Goal: Task Accomplishment & Management: Manage account settings

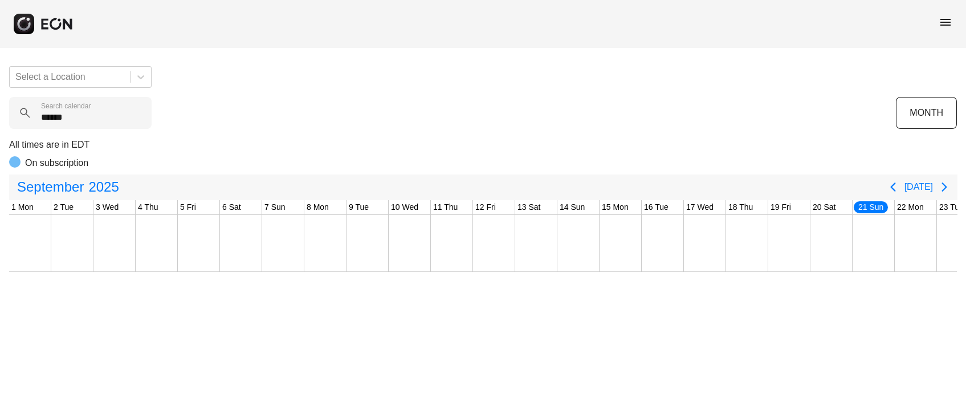
click at [0, 128] on div "Select a Location ****** Search calendar MONTH All times are in EDT On subscrip…" at bounding box center [483, 164] width 966 height 215
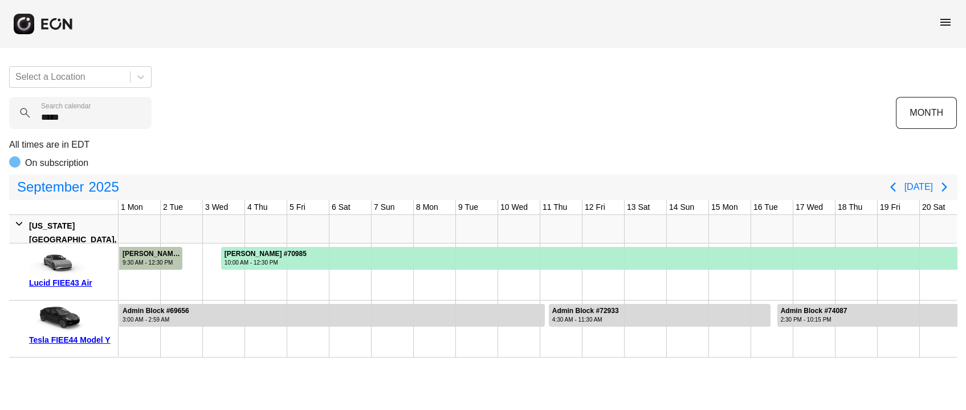
type calendar "******"
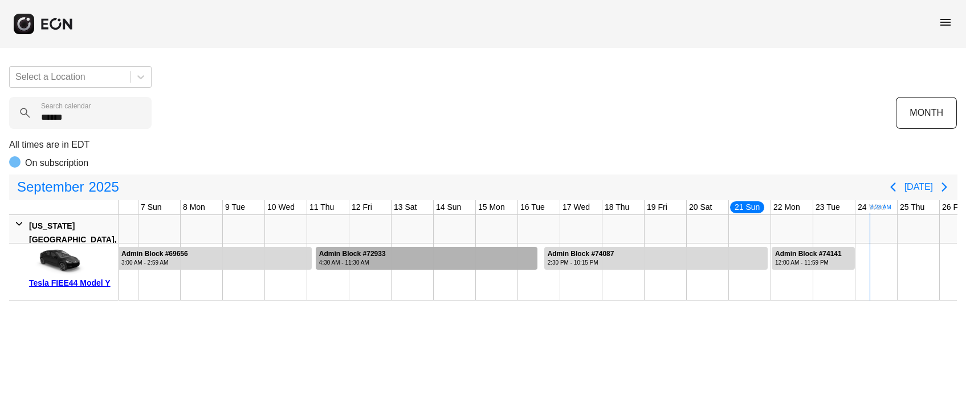
scroll to position [0, 426]
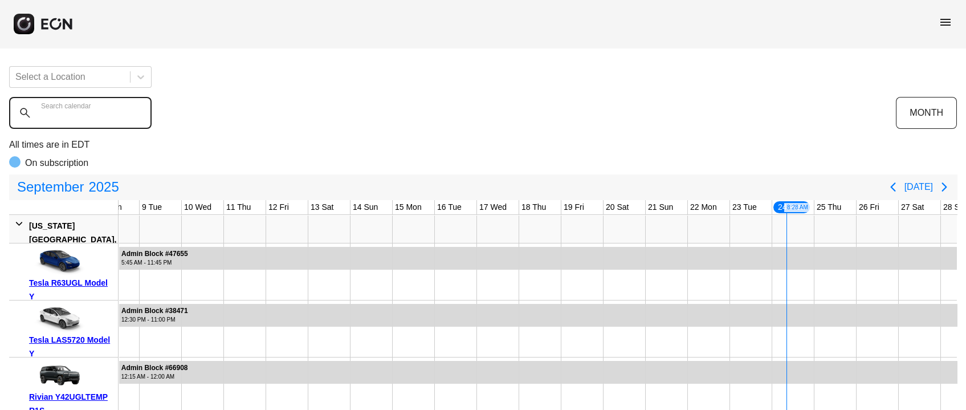
click at [93, 120] on calendar "Search calendar" at bounding box center [80, 113] width 142 height 32
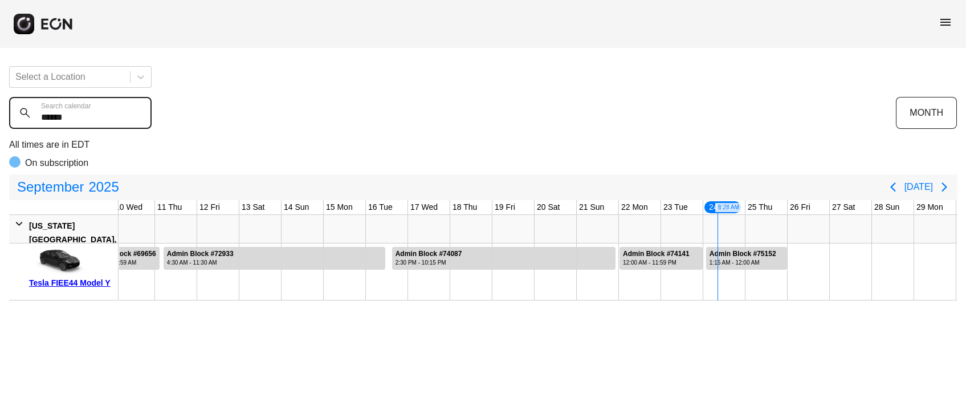
scroll to position [0, 426]
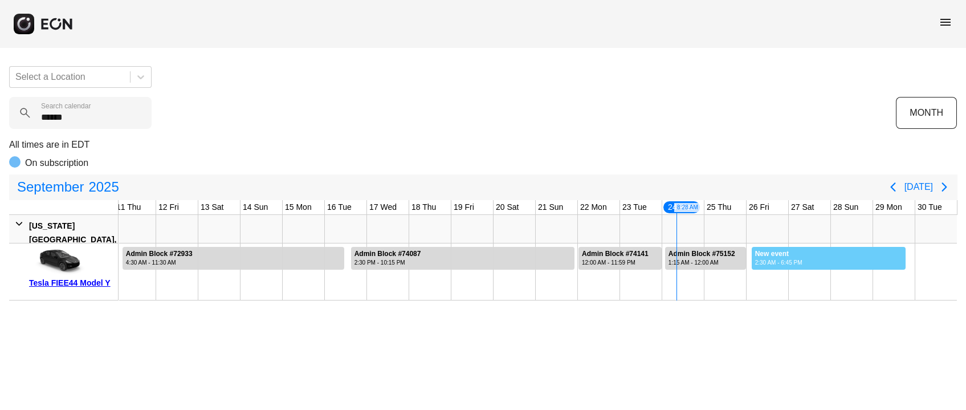
drag, startPoint x: 751, startPoint y: 254, endPoint x: 905, endPoint y: 245, distance: 154.2
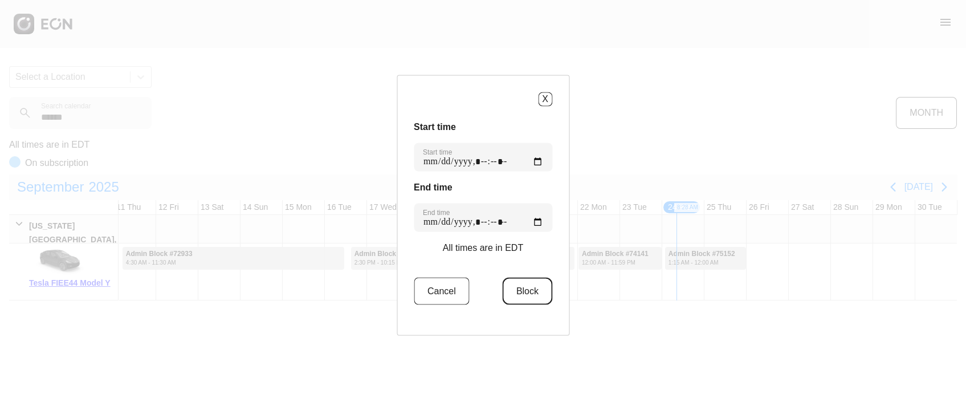
click at [525, 301] on button "Block" at bounding box center [528, 290] width 50 height 27
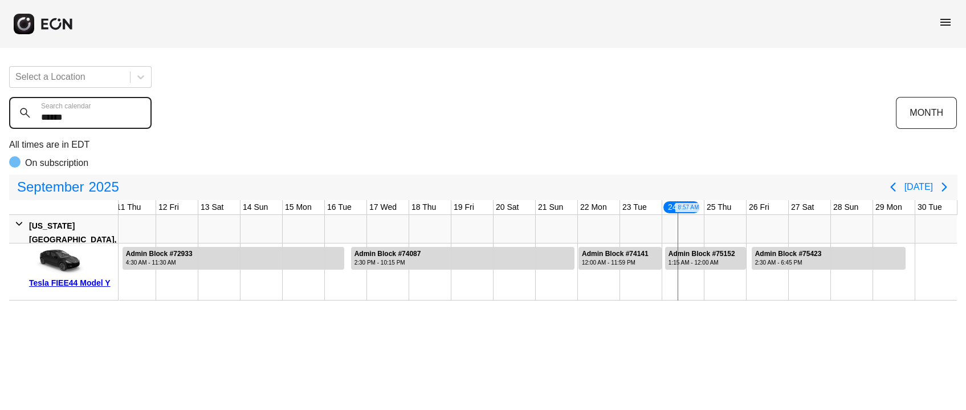
click at [95, 115] on calendar "******" at bounding box center [80, 113] width 142 height 32
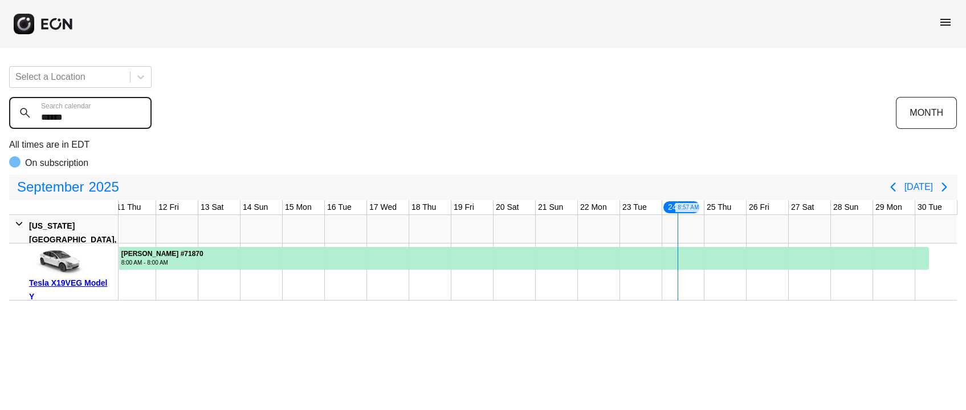
type calendar "******"
click at [945, 183] on icon "Next page" at bounding box center [945, 187] width 14 height 14
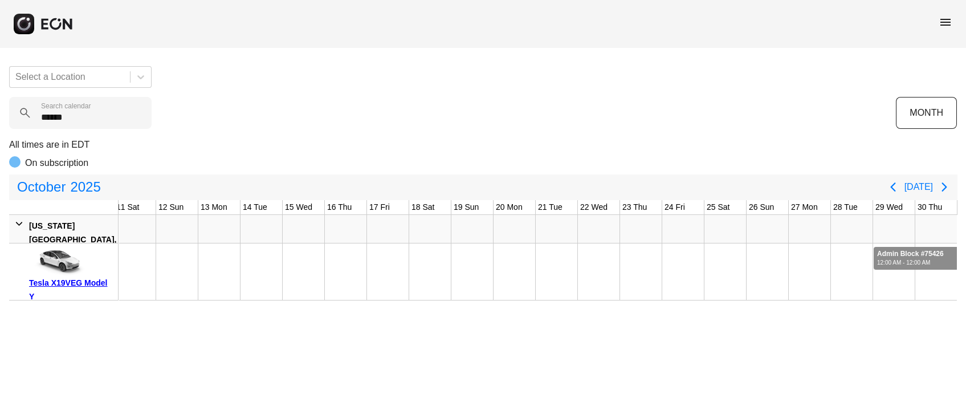
click at [900, 252] on div "Admin Block #75426" at bounding box center [910, 254] width 67 height 9
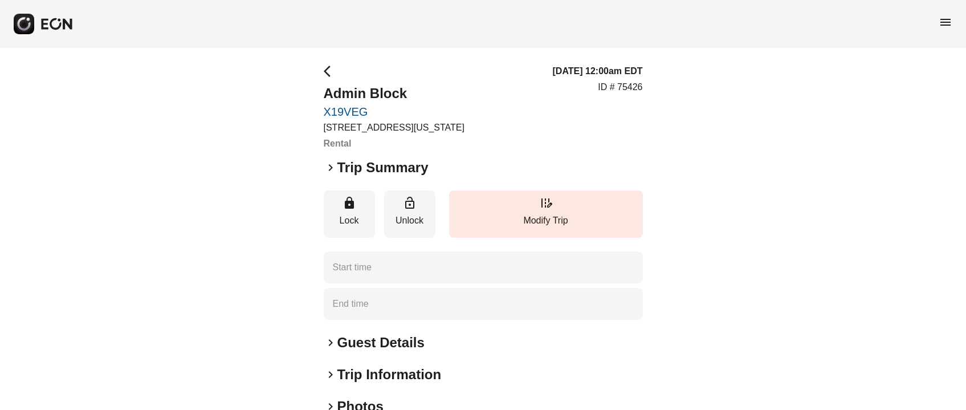
type time "**********"
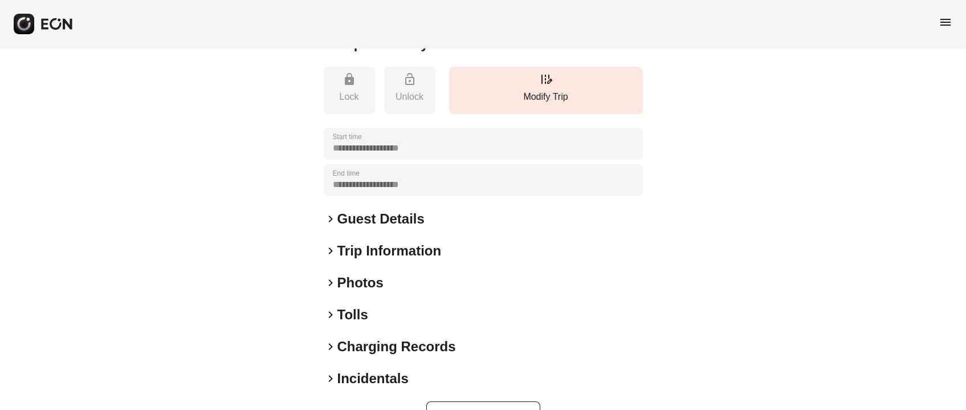
scroll to position [247, 0]
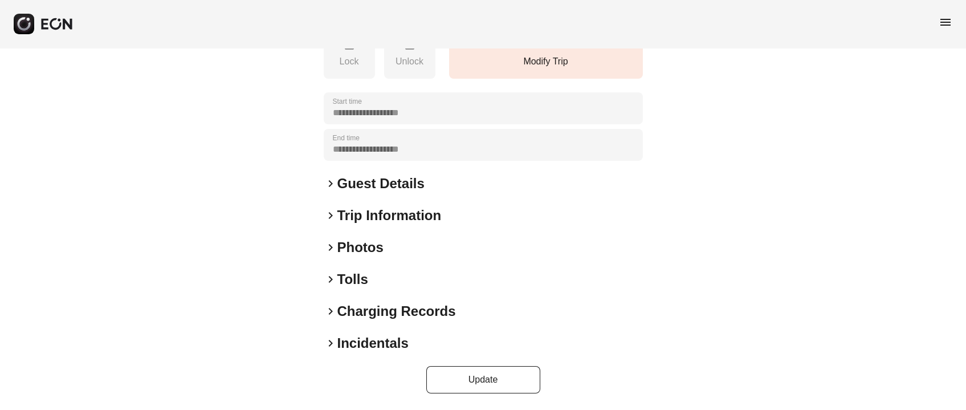
click at [362, 253] on h2 "Photos" at bounding box center [360, 247] width 46 height 18
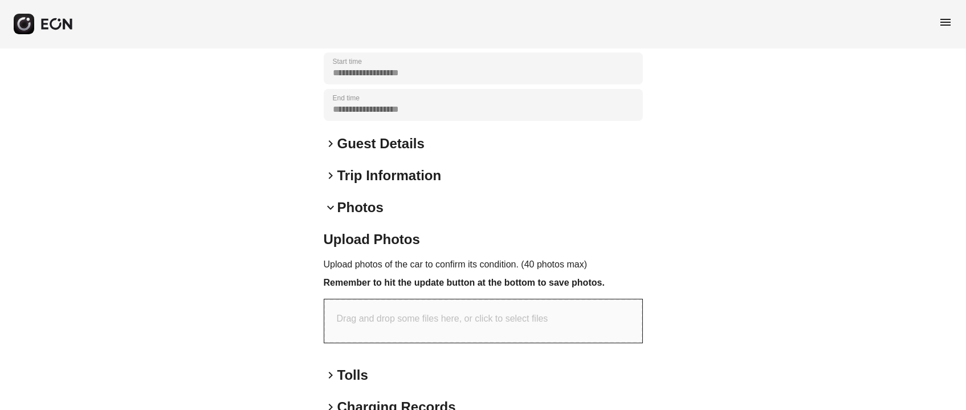
scroll to position [383, 0]
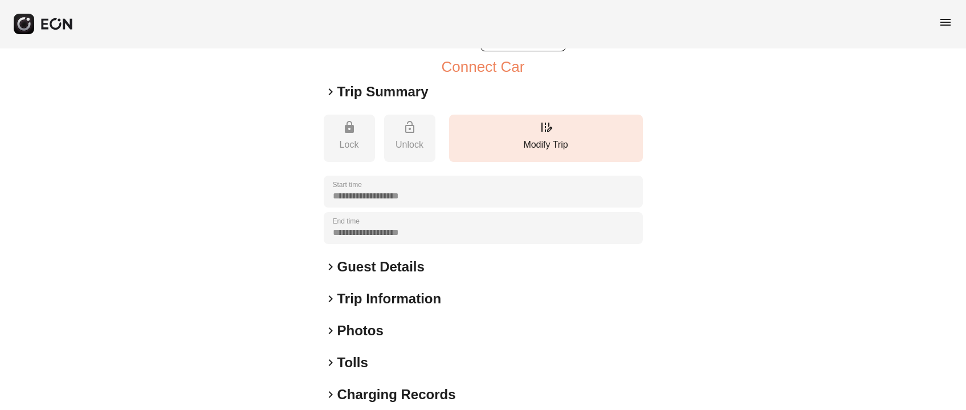
scroll to position [247, 0]
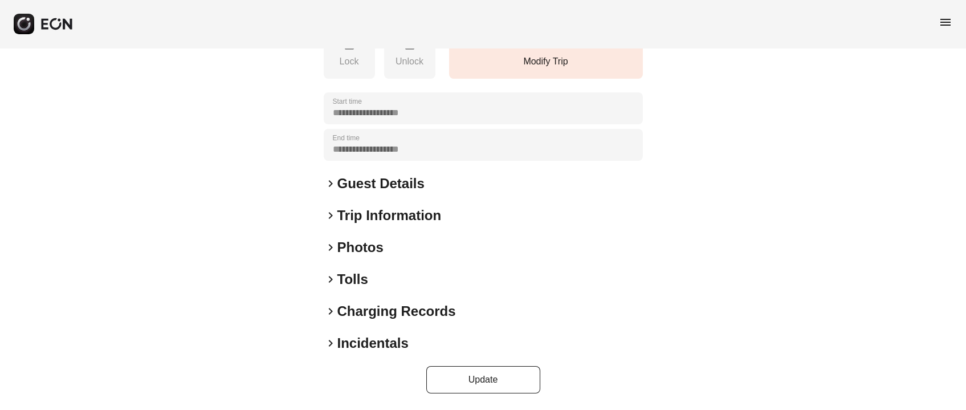
click at [374, 250] on h2 "Photos" at bounding box center [360, 247] width 46 height 18
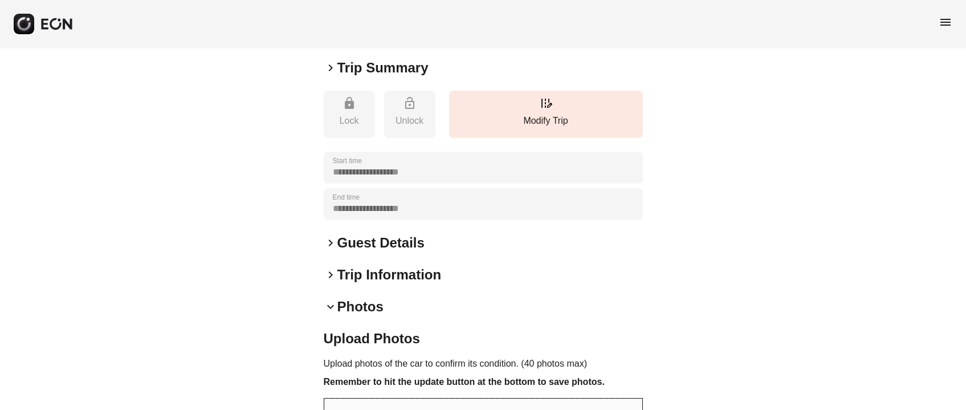
scroll to position [0, 0]
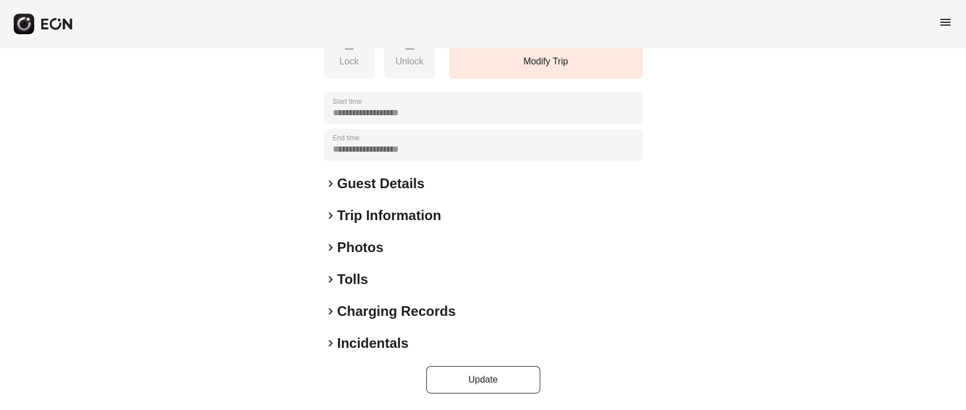
scroll to position [247, 0]
click at [383, 243] on h2 "Photos" at bounding box center [360, 247] width 46 height 18
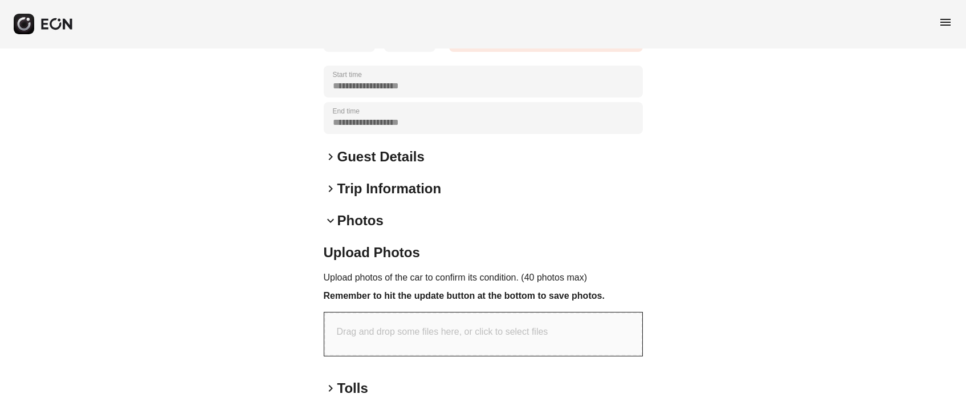
scroll to position [383, 0]
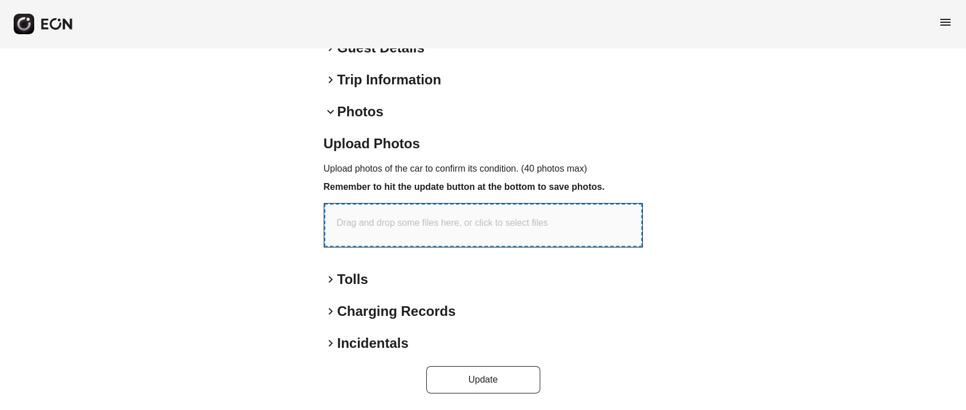
click at [404, 233] on div "Drag and drop some files here, or click to select files" at bounding box center [483, 224] width 318 height 43
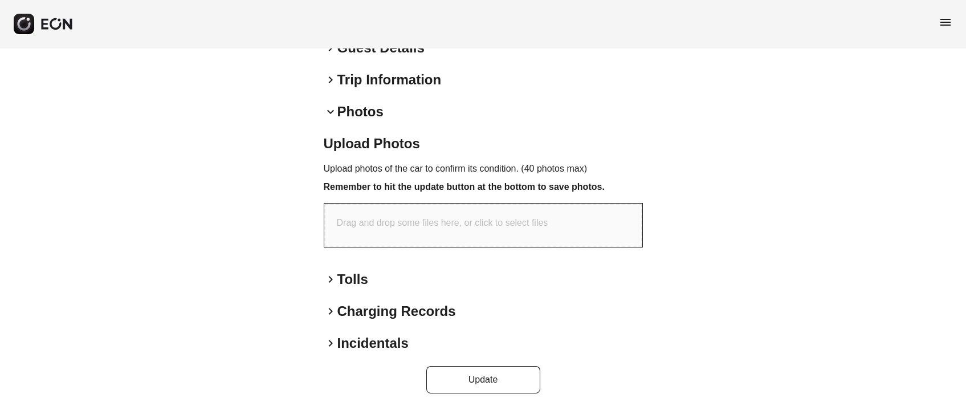
type input "**********"
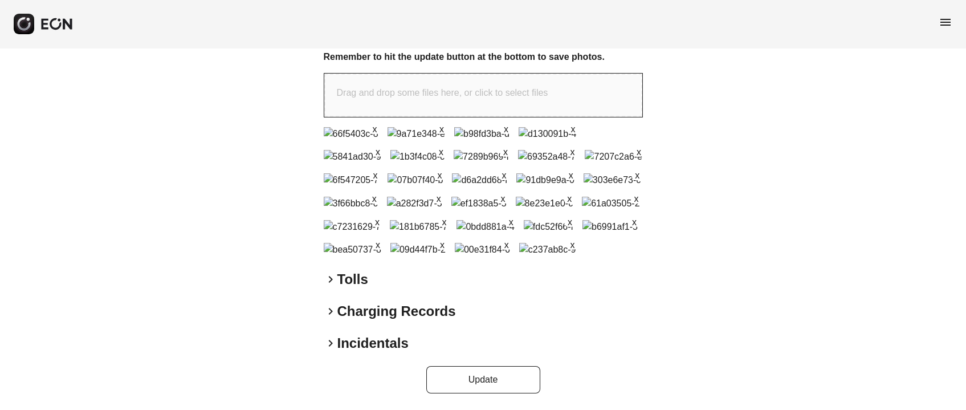
scroll to position [769, 0]
click at [471, 374] on button "Update" at bounding box center [483, 379] width 114 height 27
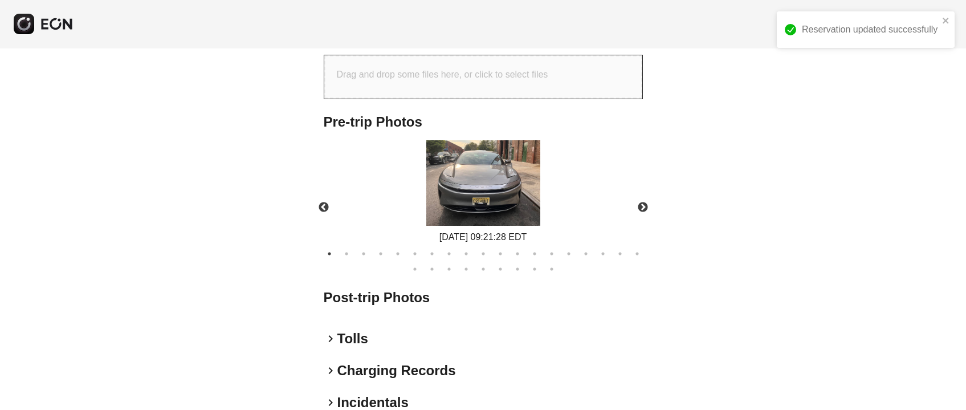
scroll to position [567, 0]
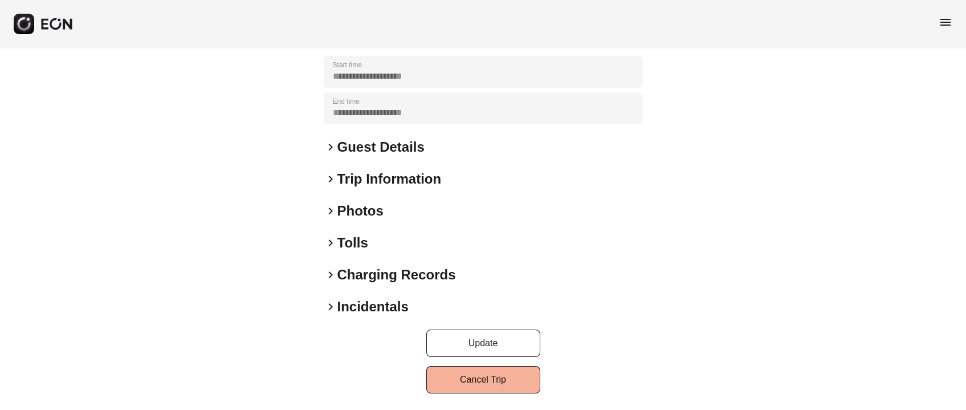
click at [368, 207] on h2 "Photos" at bounding box center [360, 211] width 46 height 18
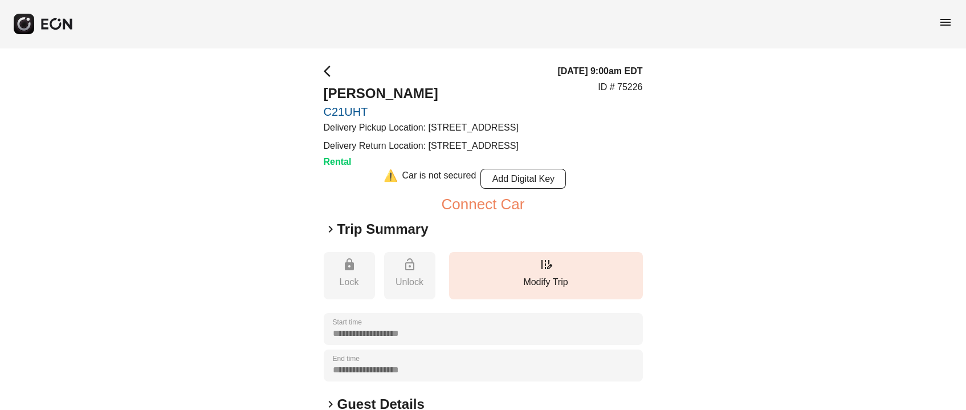
scroll to position [247, 0]
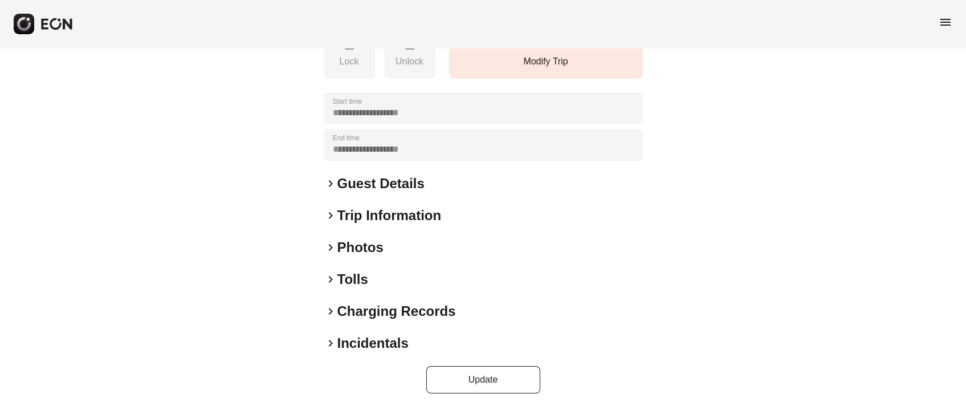
click at [381, 246] on h2 "Photos" at bounding box center [360, 247] width 46 height 18
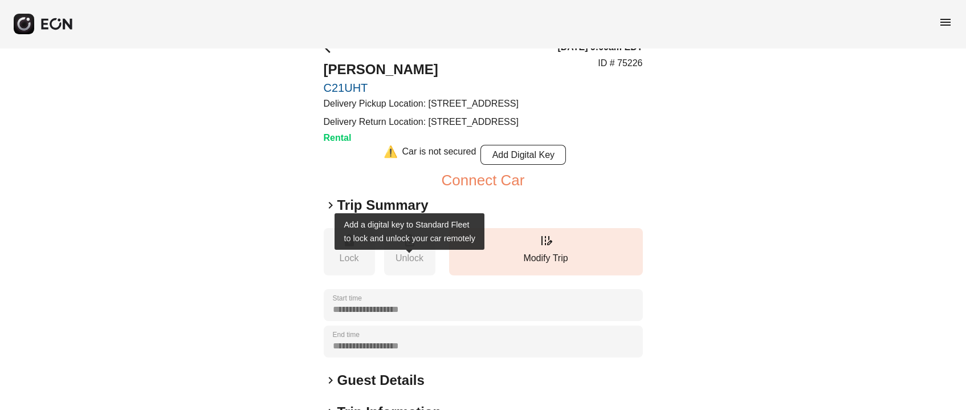
scroll to position [0, 0]
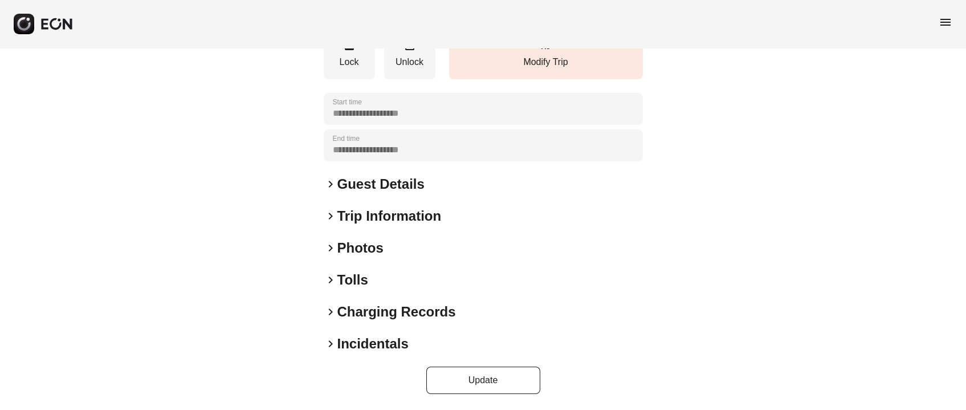
drag, startPoint x: 0, startPoint y: 0, endPoint x: 376, endPoint y: 248, distance: 450.8
click at [376, 248] on h2 "Photos" at bounding box center [360, 248] width 46 height 18
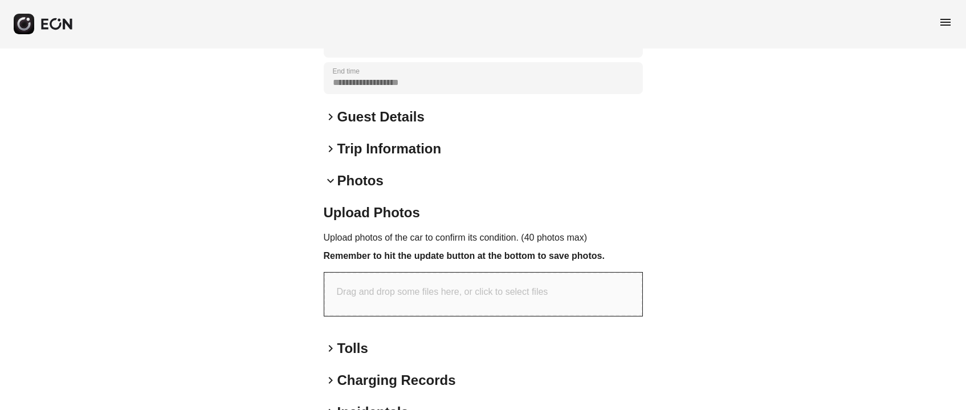
scroll to position [294, 0]
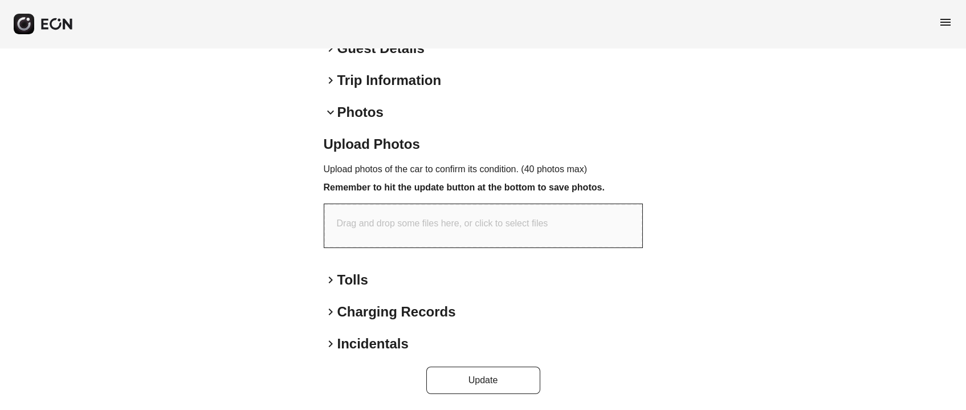
click at [384, 225] on p "Drag and drop some files here, or click to select files" at bounding box center [442, 224] width 211 height 14
type input "**********"
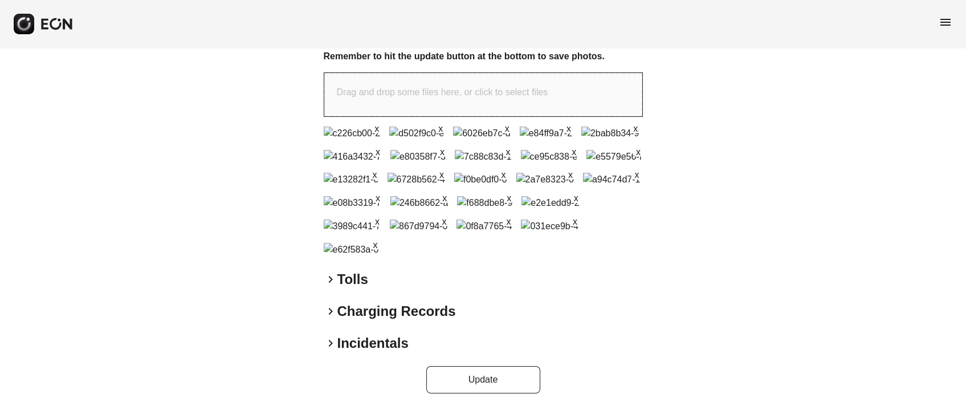
scroll to position [596, 0]
click at [457, 378] on button "Update" at bounding box center [483, 379] width 114 height 27
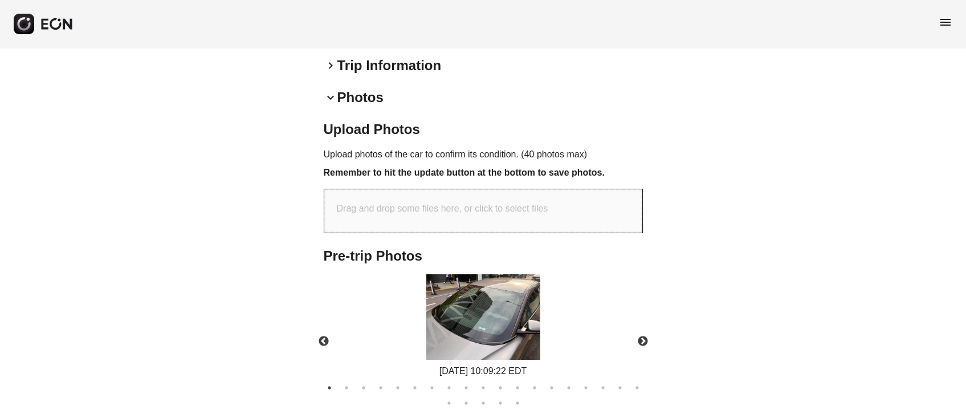
scroll to position [341, 0]
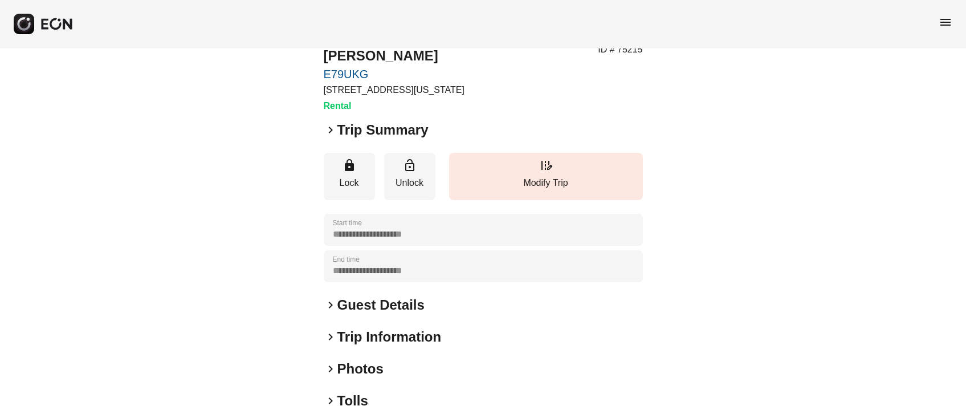
scroll to position [158, 0]
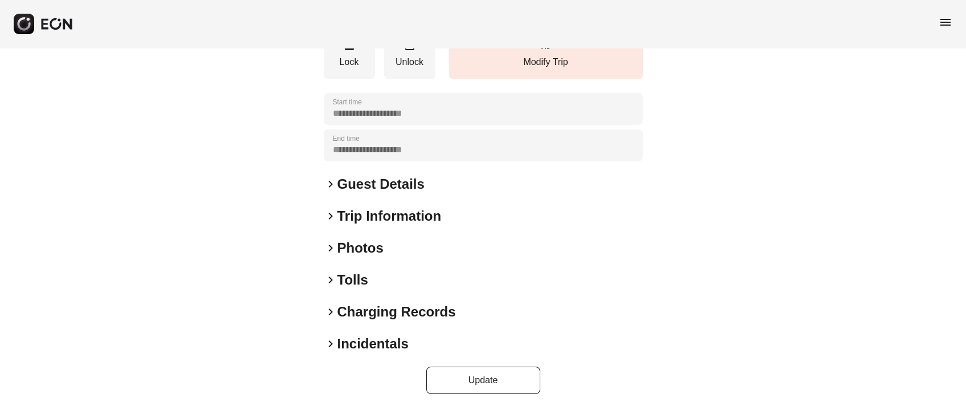
click at [366, 343] on h2 "Incidentals" at bounding box center [372, 344] width 71 height 18
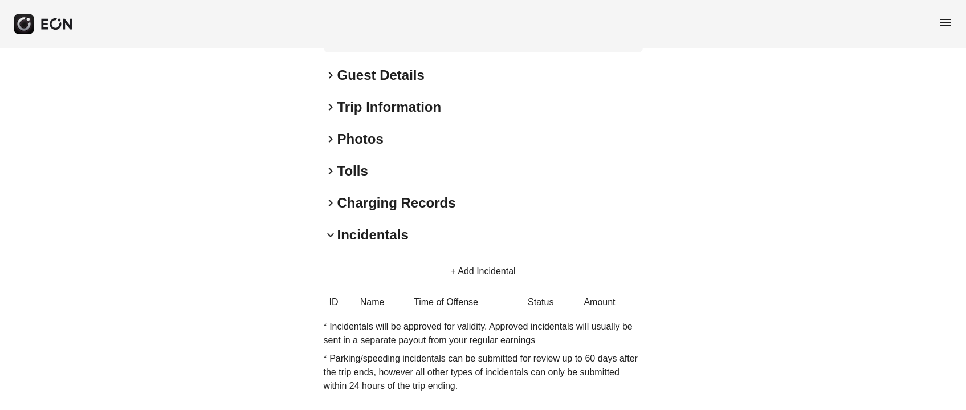
scroll to position [312, 0]
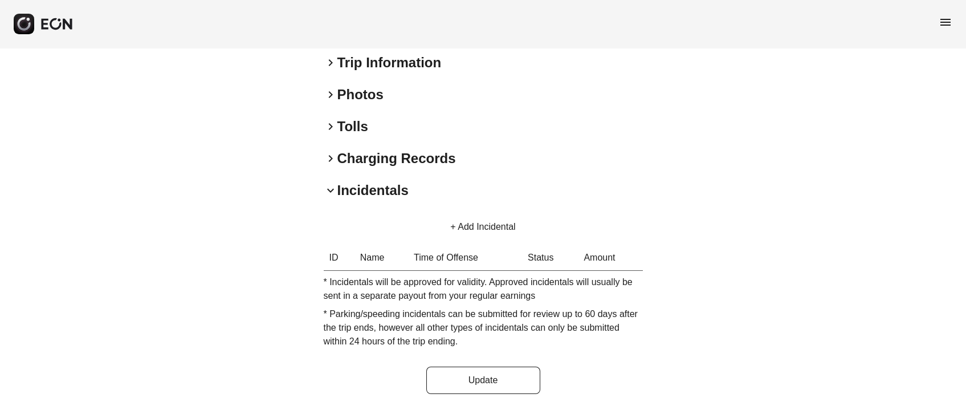
click at [495, 222] on button "+ Add Incidental" at bounding box center [483, 226] width 92 height 27
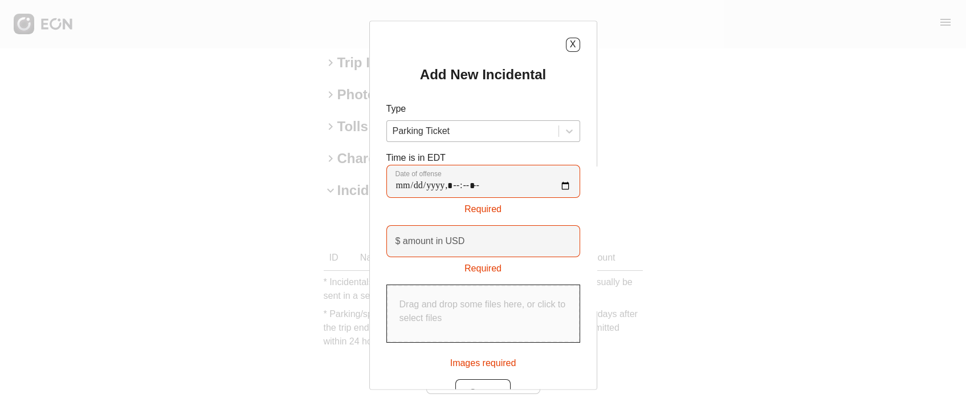
click at [461, 125] on div at bounding box center [473, 131] width 160 height 16
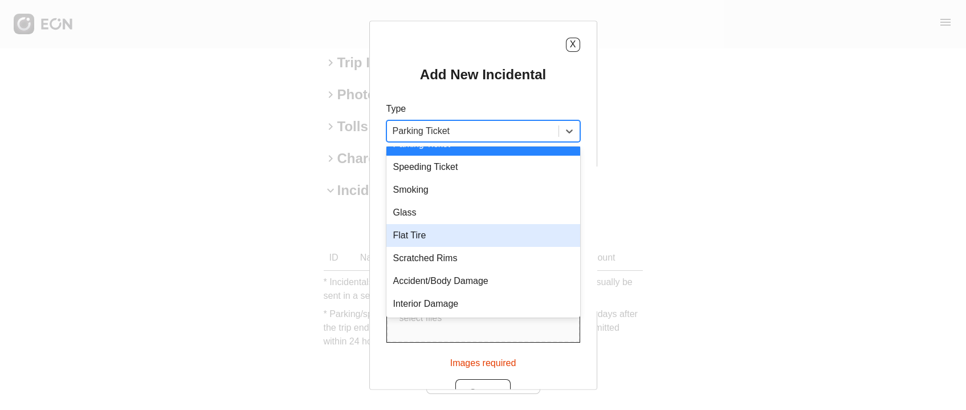
scroll to position [0, 0]
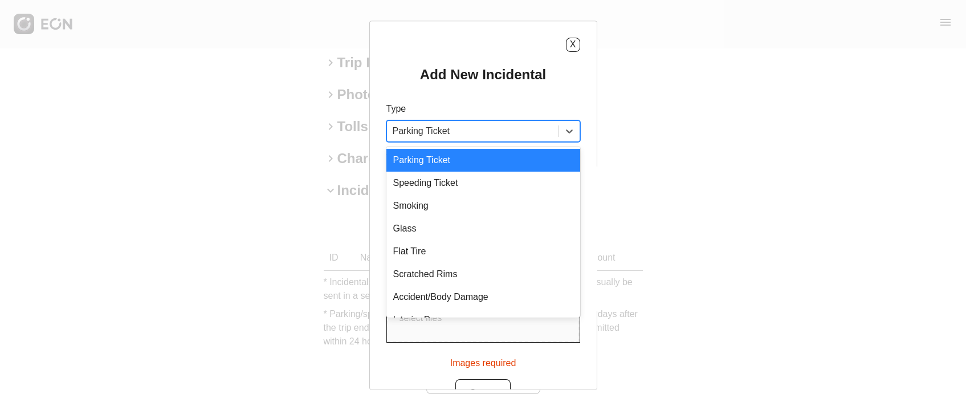
click at [468, 164] on div "Parking Ticket" at bounding box center [483, 160] width 194 height 23
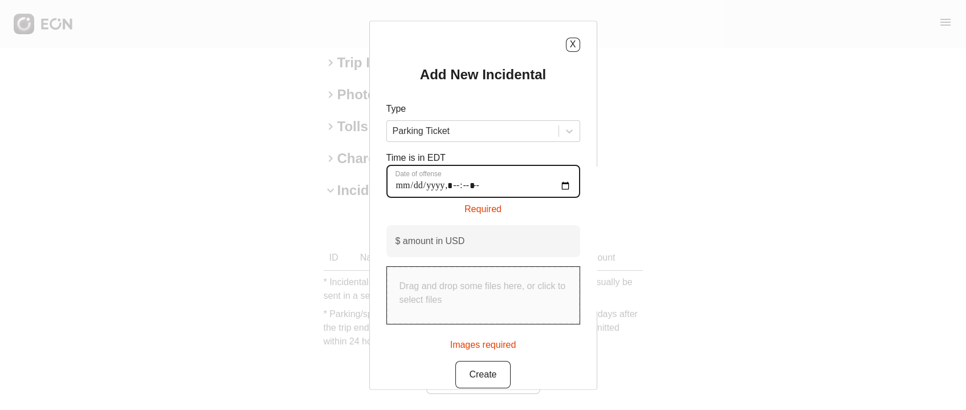
click at [564, 186] on offense "Date of offense" at bounding box center [483, 181] width 194 height 33
click at [401, 185] on offense "Date of offense" at bounding box center [483, 181] width 194 height 33
click at [565, 186] on offense "Date of offense" at bounding box center [483, 181] width 194 height 33
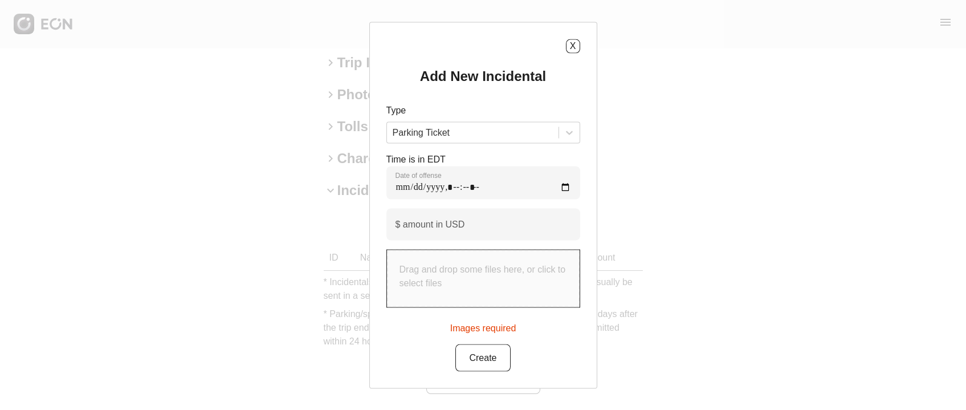
type offense "**********"
click at [495, 162] on div "Time is in EDT Date of offense" at bounding box center [483, 175] width 194 height 47
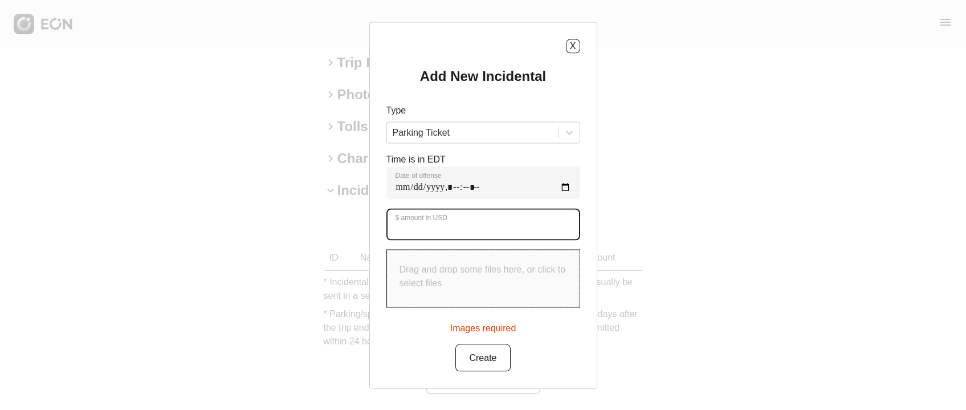
click at [479, 235] on USD "$ amount in USD" at bounding box center [483, 224] width 194 height 32
type USD "**"
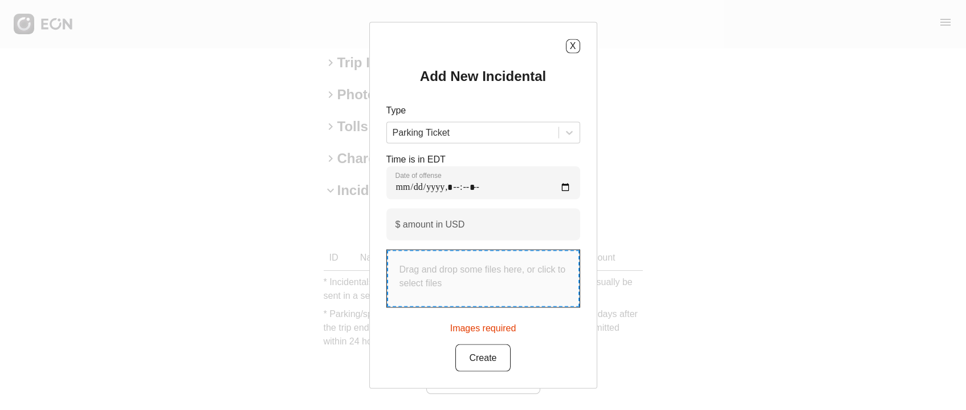
click at [423, 263] on p "Drag and drop some files here, or click to select files" at bounding box center [484, 275] width 168 height 27
type input "**********"
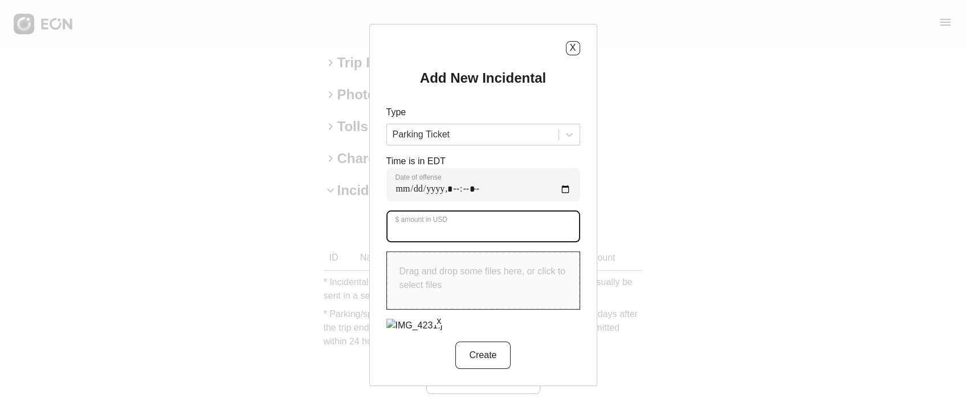
drag, startPoint x: 415, startPoint y: 227, endPoint x: 314, endPoint y: 233, distance: 101.0
click at [314, 233] on div "X Add New Incidental Type Parking Ticket Time is in EDT Date of offense ** $ am…" at bounding box center [483, 205] width 966 height 410
type USD "**"
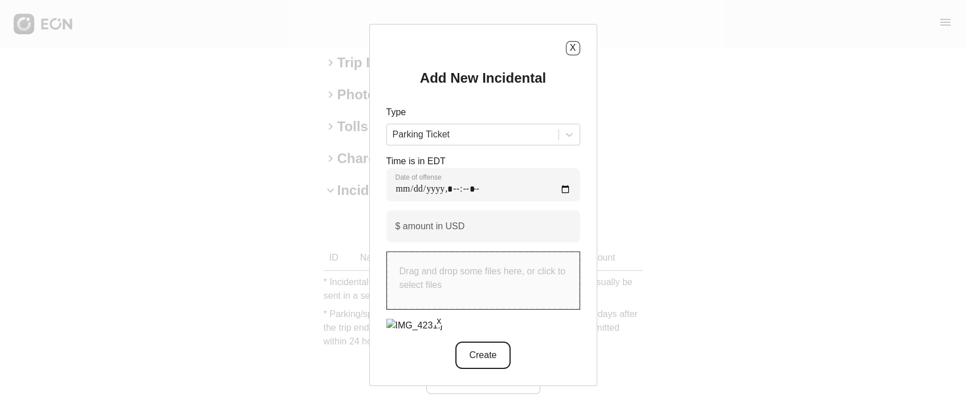
click at [492, 362] on button "Create" at bounding box center [482, 354] width 55 height 27
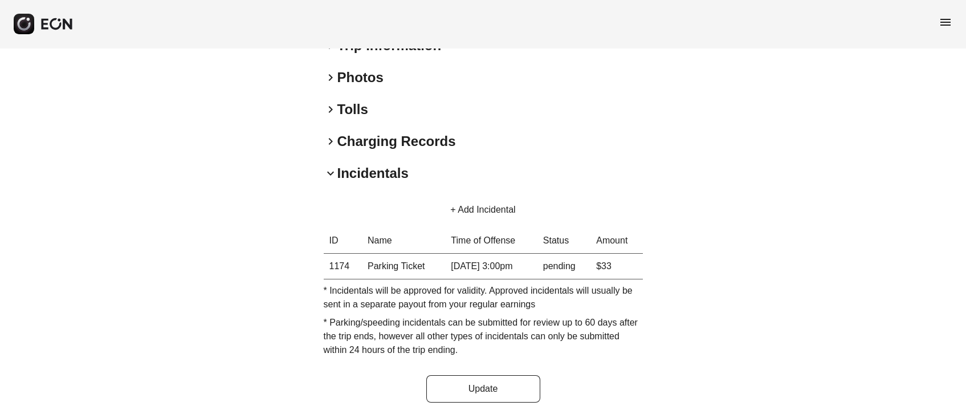
scroll to position [337, 0]
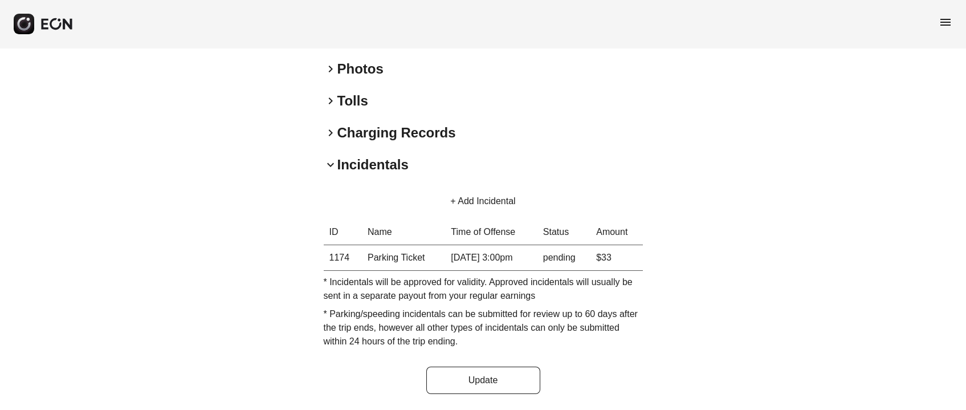
click at [516, 255] on td "[DATE] 3:00pm" at bounding box center [491, 258] width 92 height 26
click at [510, 254] on td "[DATE] 3:00pm" at bounding box center [491, 258] width 92 height 26
click at [508, 255] on td "[DATE] 3:00pm" at bounding box center [491, 258] width 92 height 26
click at [377, 270] on div "+ Add Incidental ID Name Time of Offense Status Amount 1174 Parking Ticket 09/2…" at bounding box center [483, 270] width 319 height 165
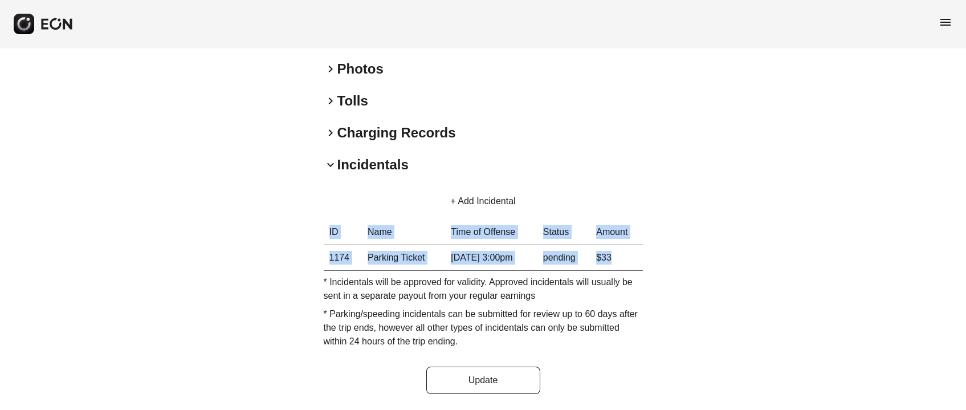
drag, startPoint x: 304, startPoint y: 256, endPoint x: 644, endPoint y: 263, distance: 340.3
click at [642, 263] on div "**********" at bounding box center [483, 60] width 966 height 700
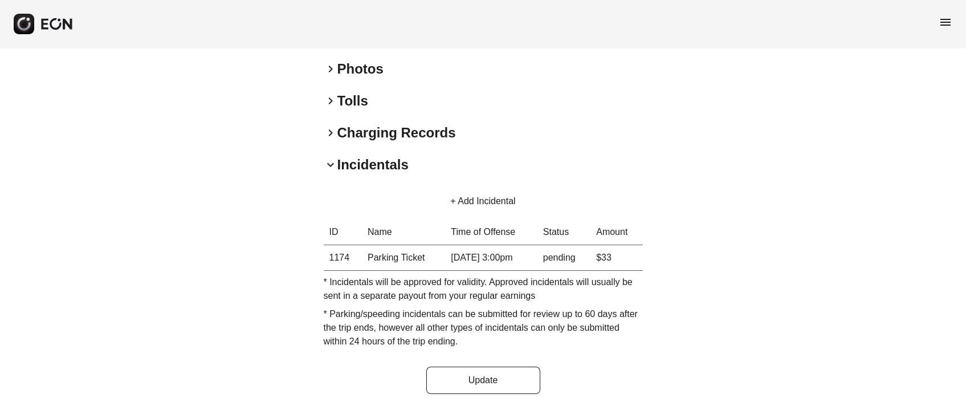
click at [676, 268] on div "**********" at bounding box center [483, 60] width 966 height 700
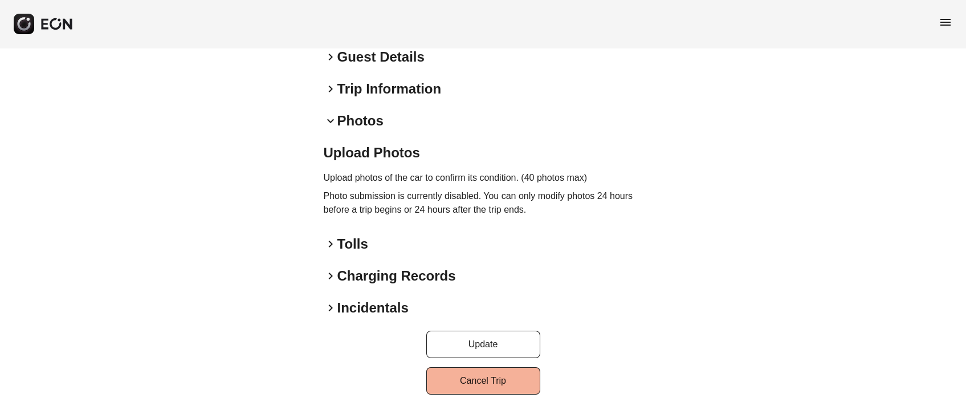
scroll to position [286, 0]
click at [372, 302] on h2 "Incidentals" at bounding box center [372, 307] width 71 height 18
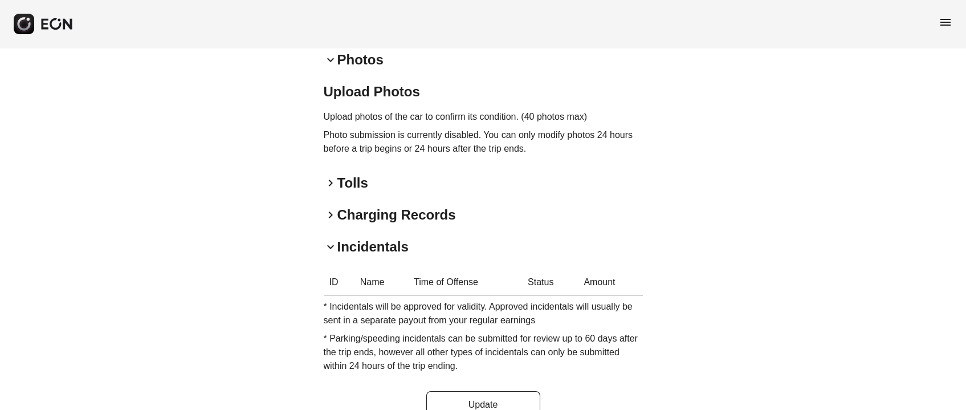
scroll to position [322, 0]
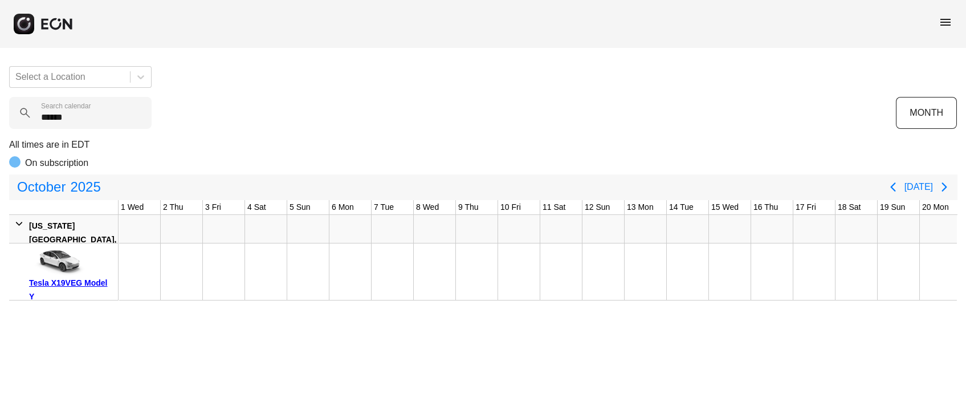
scroll to position [0, 426]
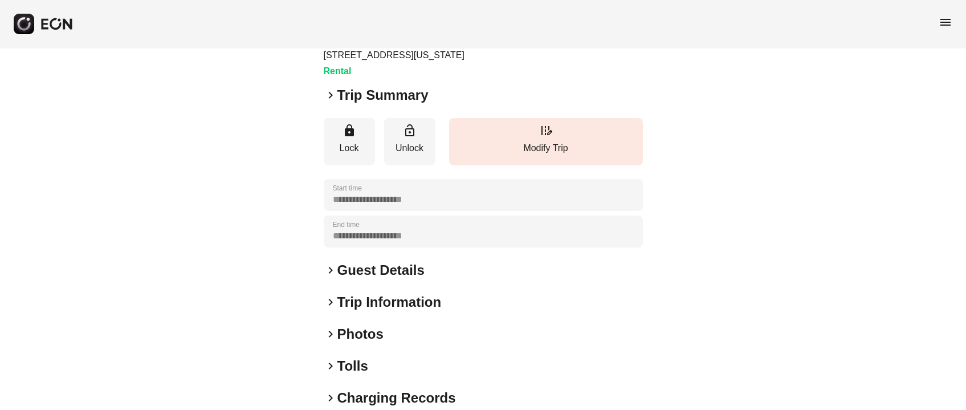
scroll to position [158, 0]
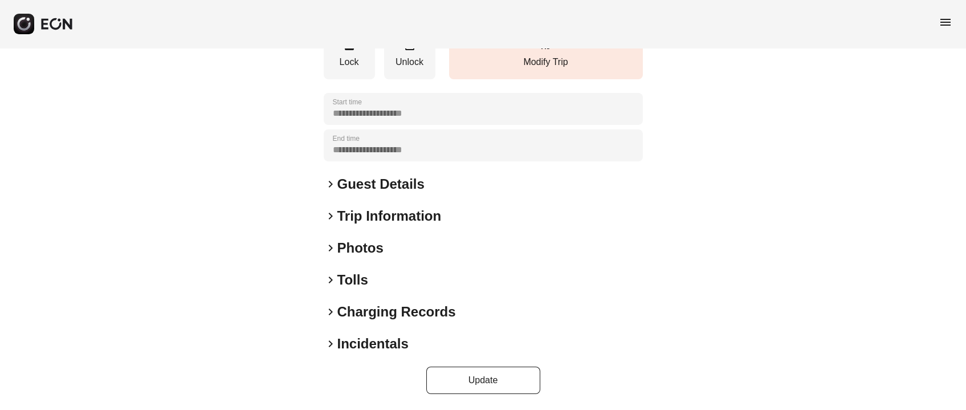
click at [386, 341] on h2 "Incidentals" at bounding box center [372, 344] width 71 height 18
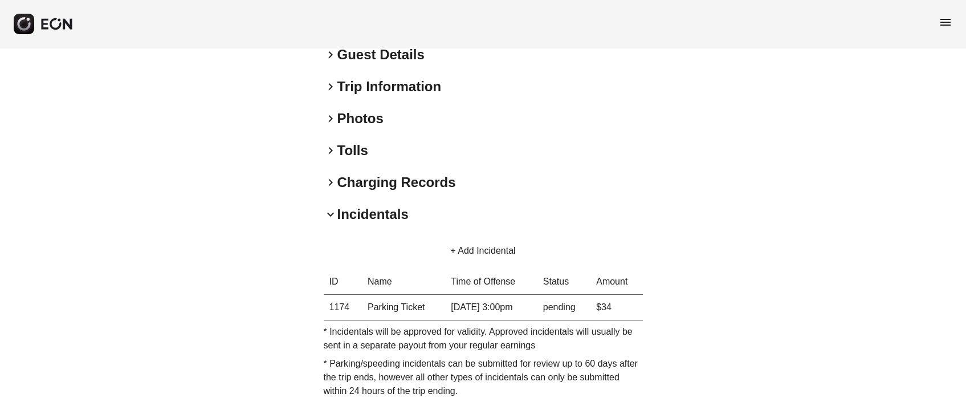
scroll to position [329, 0]
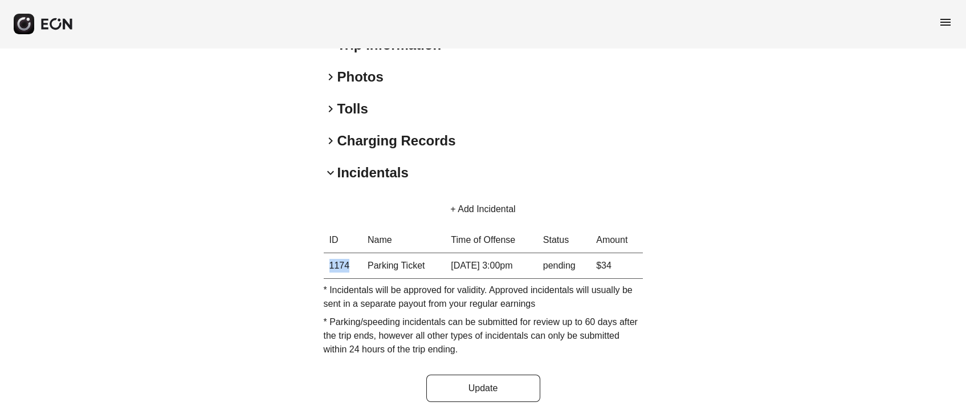
drag, startPoint x: 325, startPoint y: 262, endPoint x: 352, endPoint y: 262, distance: 26.8
click at [352, 262] on th "1174" at bounding box center [343, 266] width 39 height 26
copy th "1174"
